Goal: Task Accomplishment & Management: Complete application form

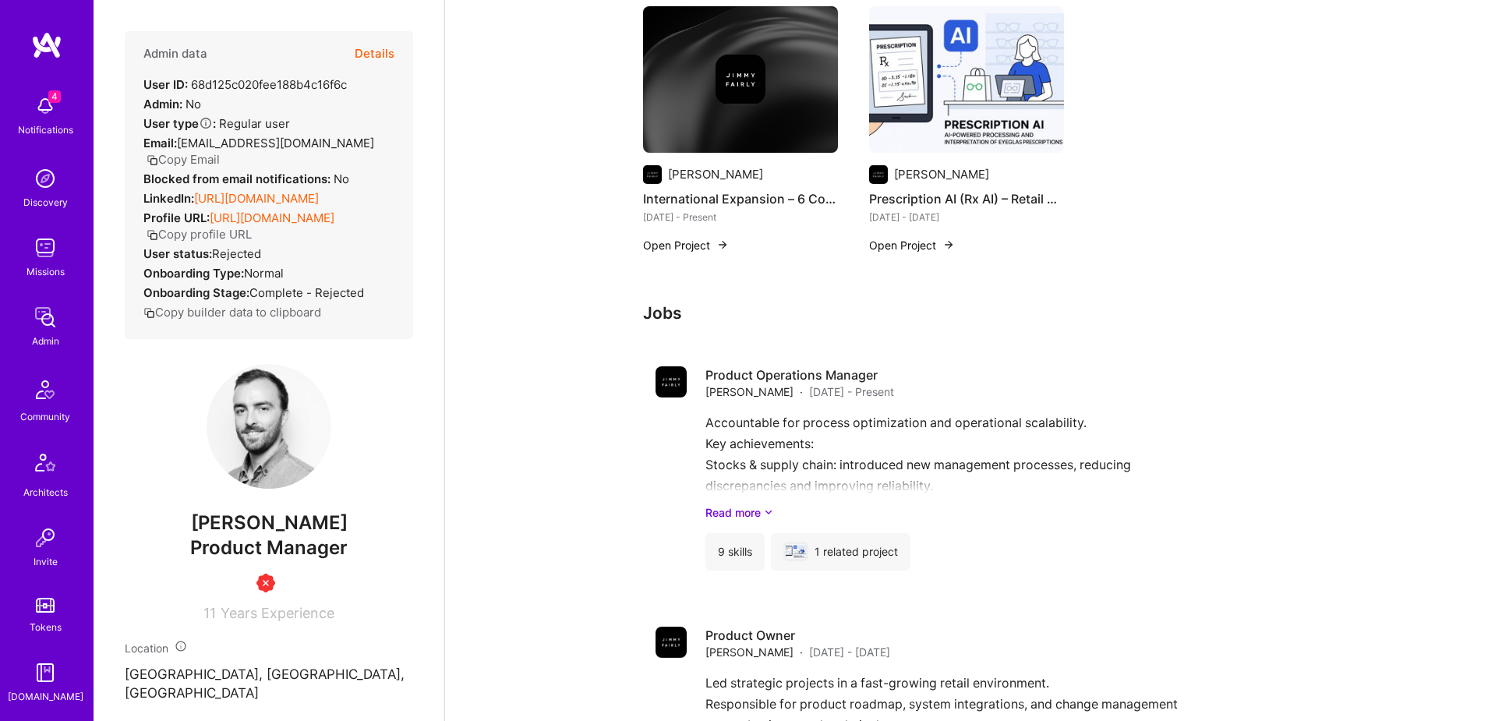
scroll to position [274, 0]
click at [44, 541] on img at bounding box center [45, 535] width 31 height 31
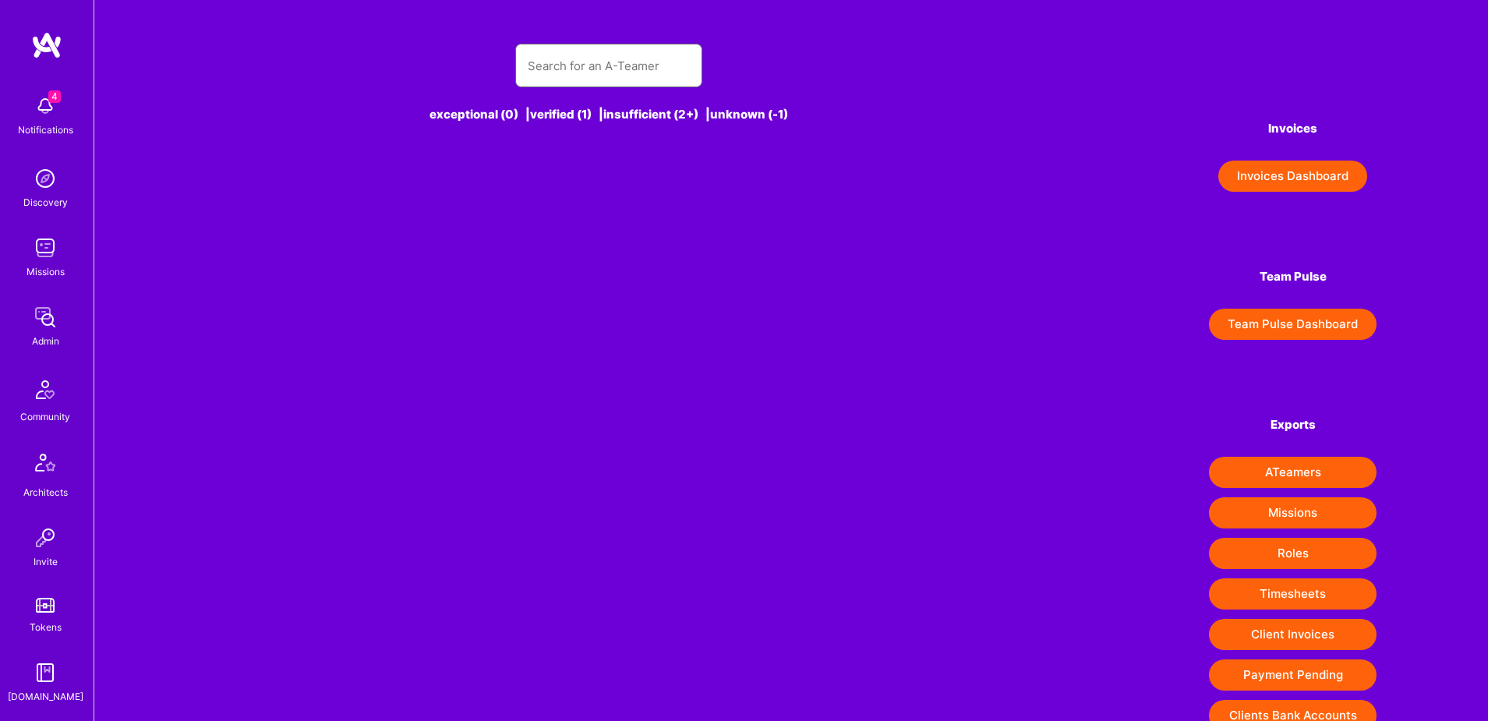
click at [635, 67] on input "text" at bounding box center [609, 66] width 162 height 40
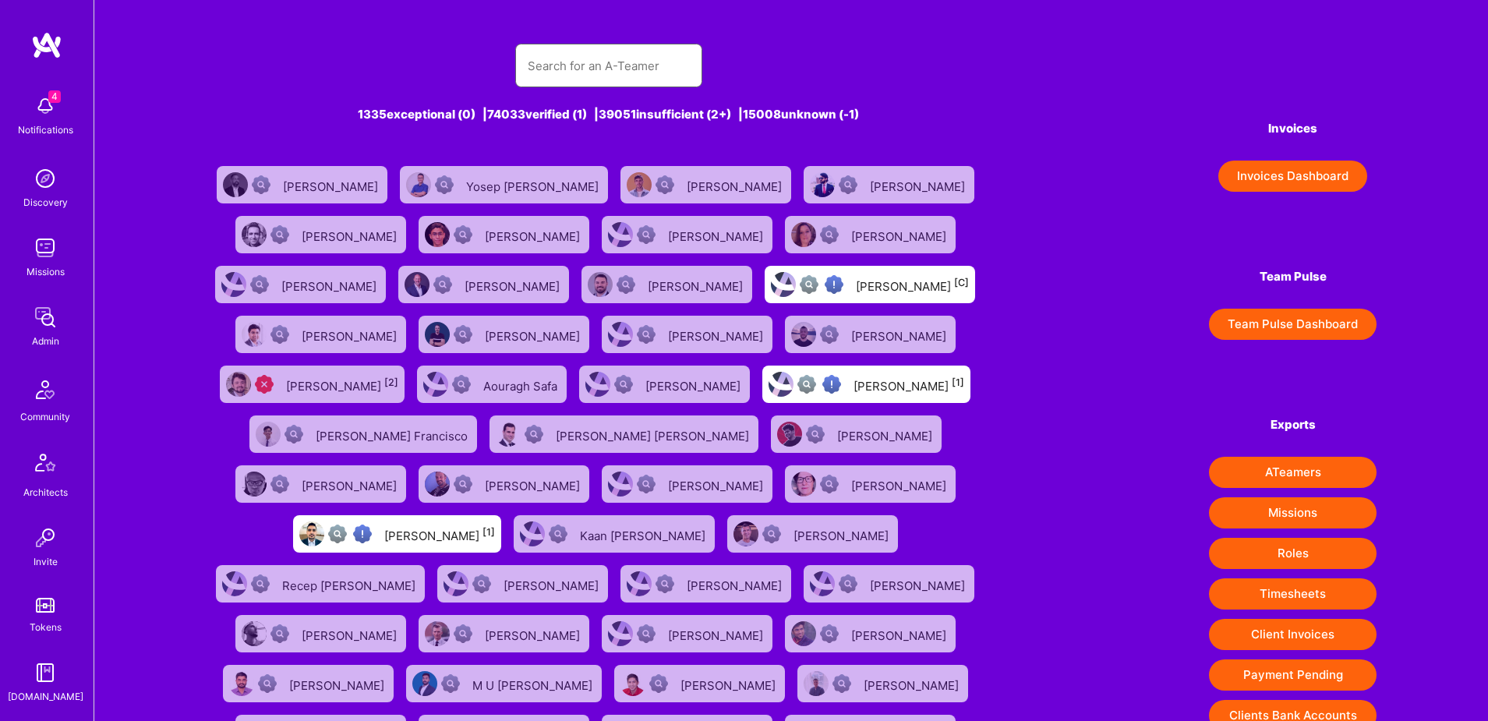
paste input "[PERSON_NAME][EMAIL_ADDRESS][DOMAIN_NAME]"
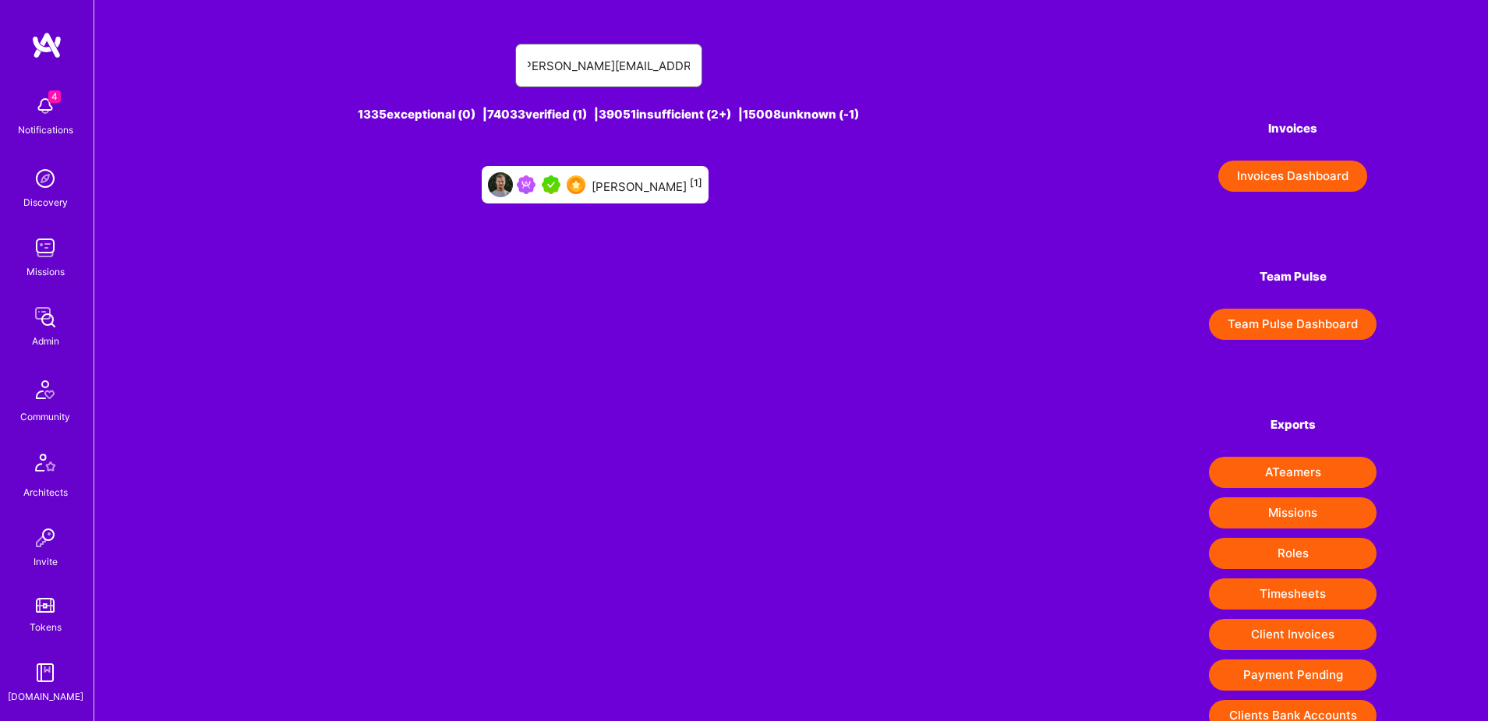
type input "[PERSON_NAME][EMAIL_ADDRESS][DOMAIN_NAME]"
click at [666, 182] on div "[PERSON_NAME] [1]" at bounding box center [647, 185] width 111 height 20
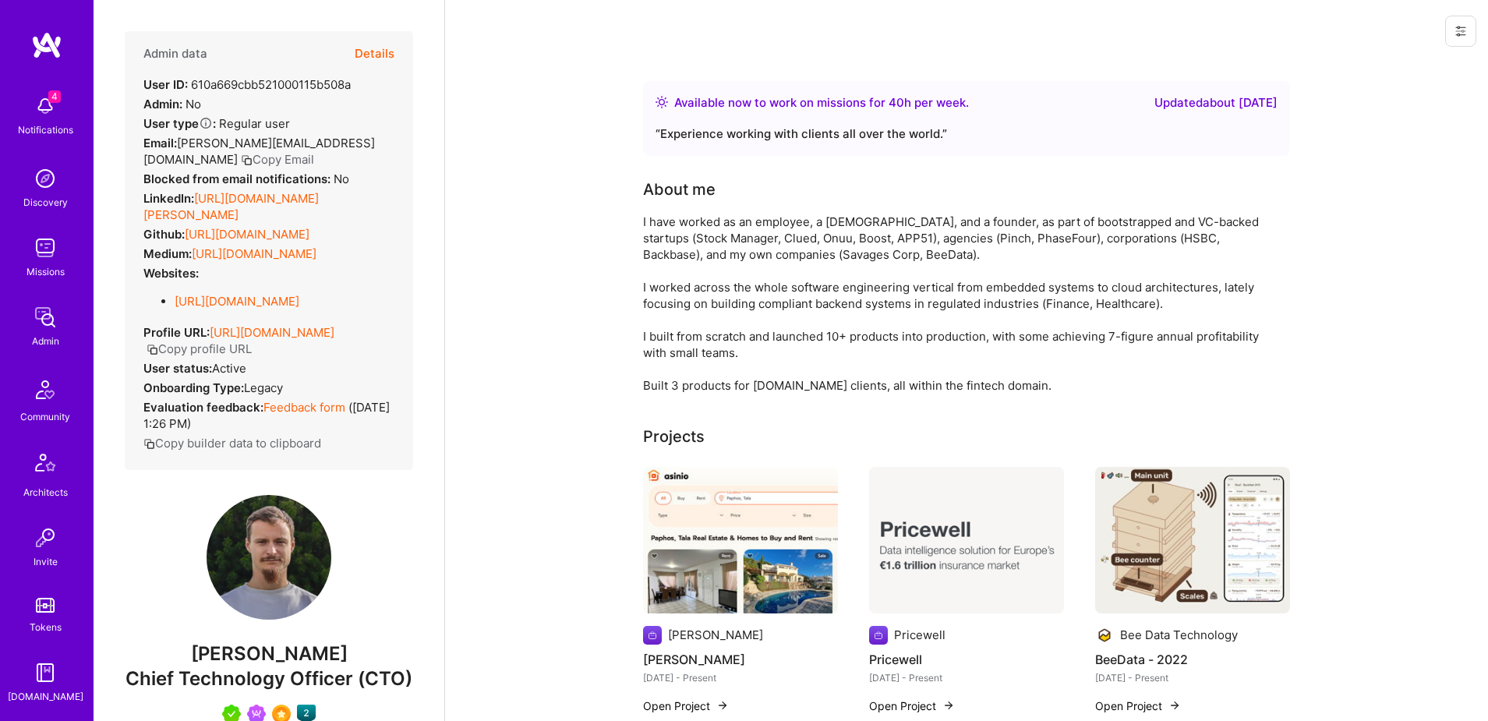
click at [376, 56] on button "Details" at bounding box center [375, 53] width 40 height 45
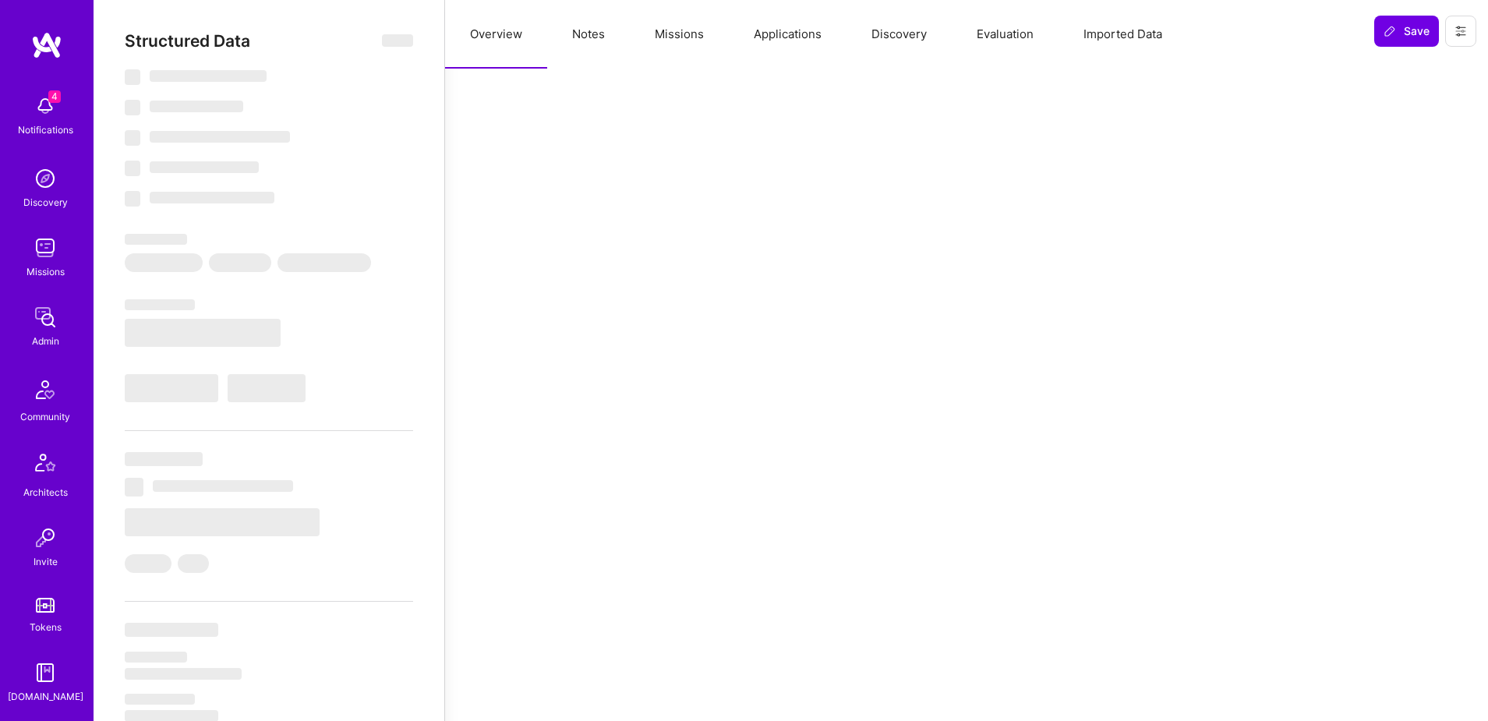
click at [785, 37] on button "Applications" at bounding box center [788, 34] width 118 height 69
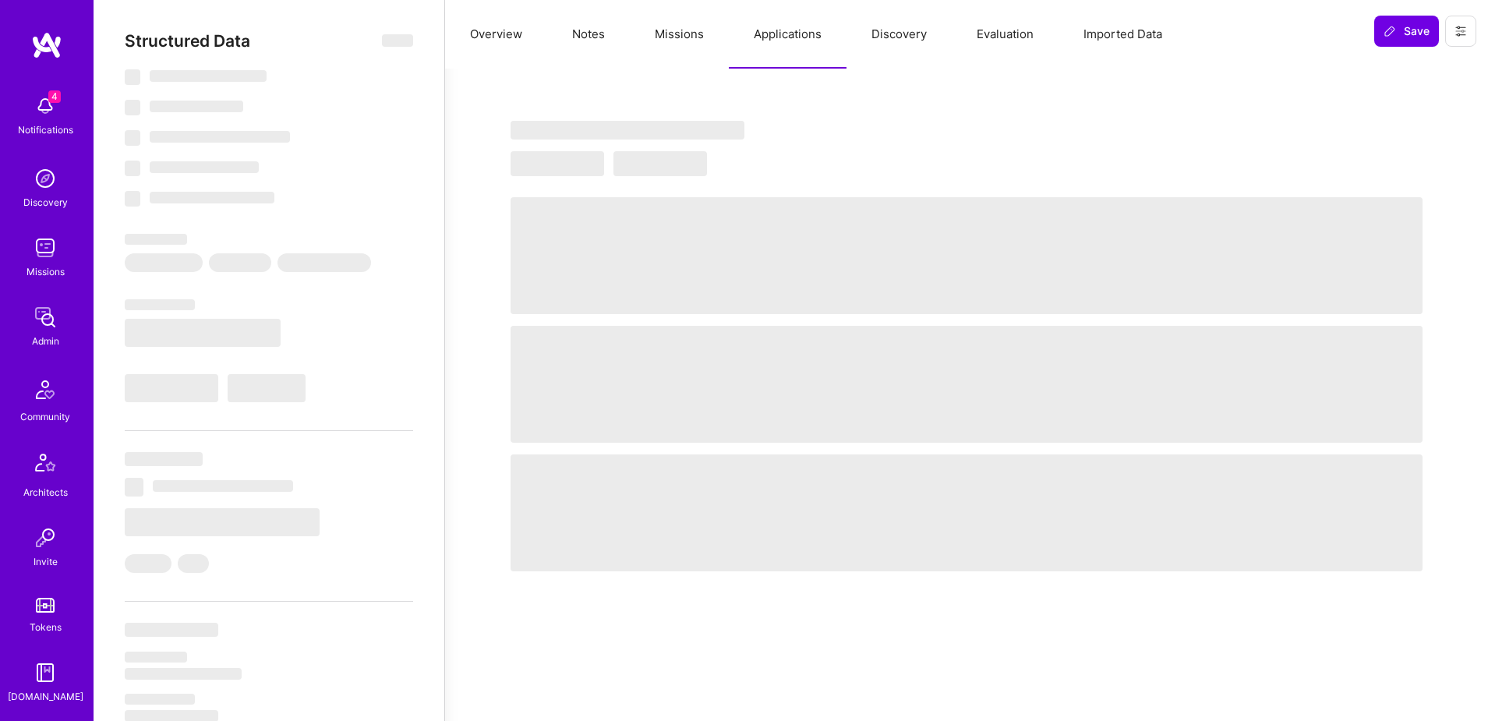
select select "Right Now"
select select "5"
select select "7"
select select "6"
select select "7"
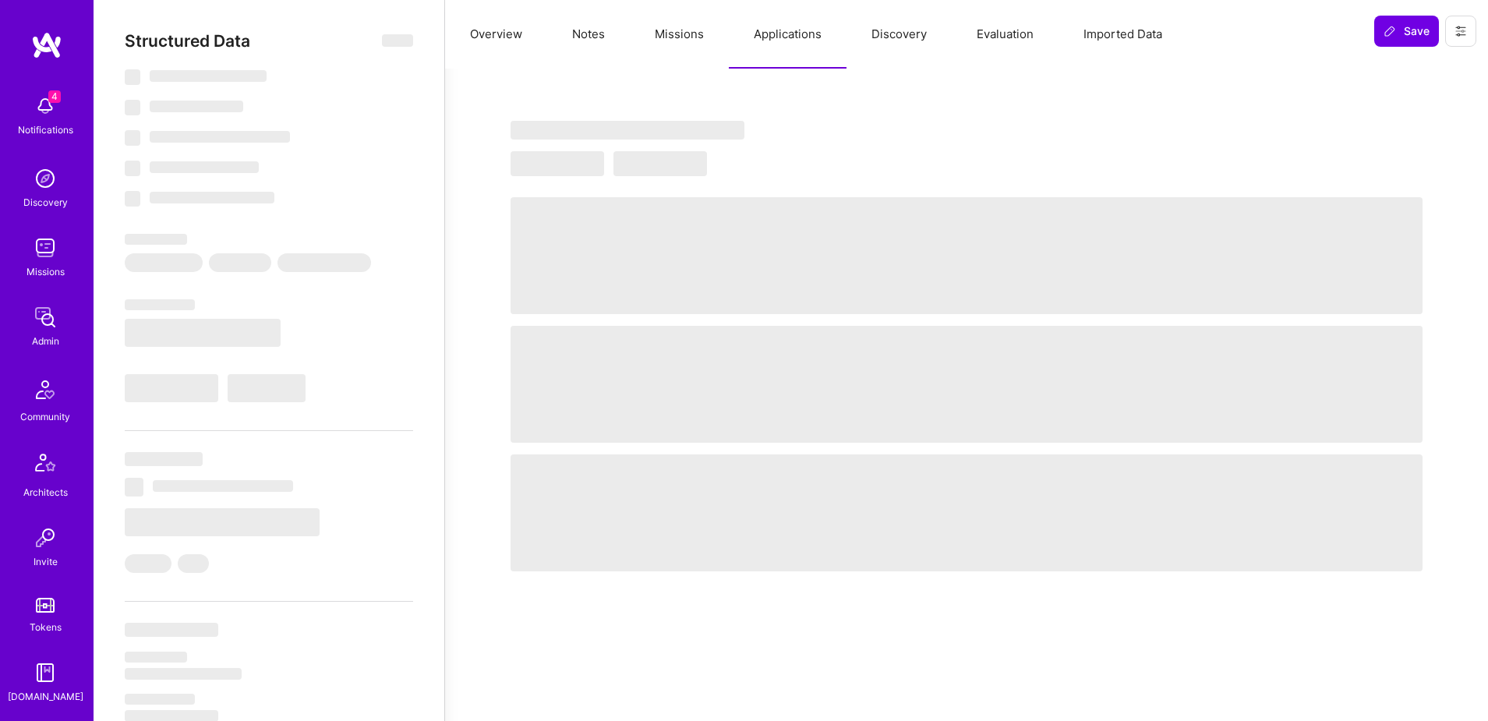
select select "NL"
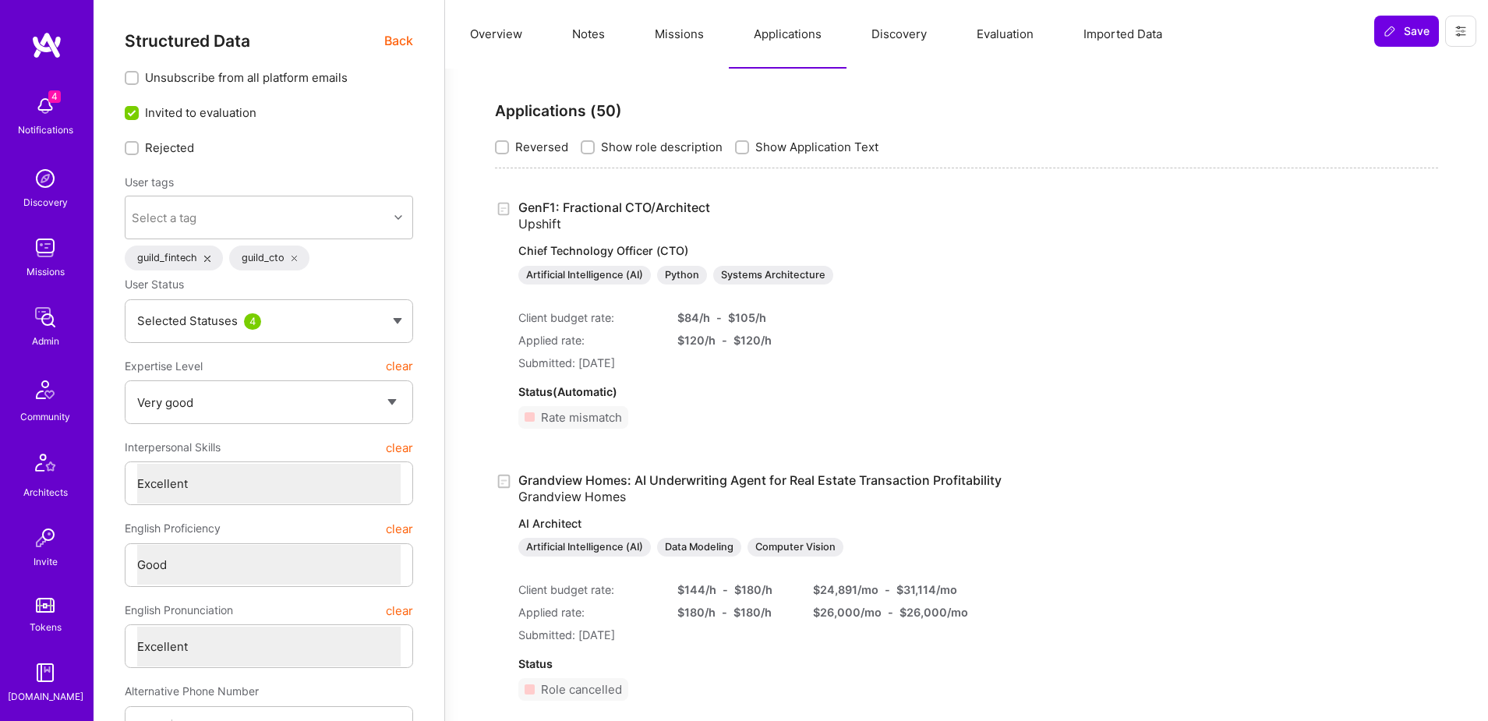
click at [669, 208] on link "GenF1: Fractional CTO/Architect Upshift Chief Technology Officer (CTO) Artifici…" at bounding box center [724, 242] width 412 height 85
